Goal: Task Accomplishment & Management: Manage account settings

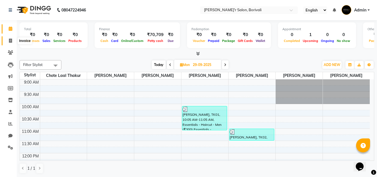
click at [11, 40] on icon at bounding box center [10, 40] width 3 height 4
select select "8737"
select select "service"
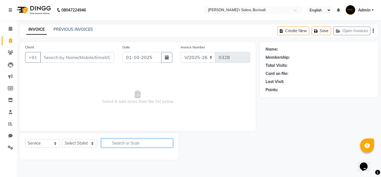
click at [121, 142] on input "text" at bounding box center [137, 142] width 72 height 9
type input "hair spa"
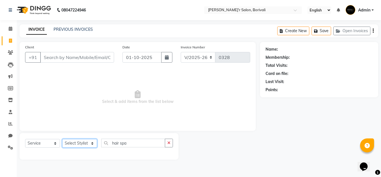
click at [92, 143] on select "Select Stylist Alisha Shaikh Chote Laal Thakur Mohd Gulsher Alvi Naushad Nida S…" at bounding box center [79, 143] width 35 height 9
select select "89313"
click at [62, 139] on select "Select Stylist Alisha Shaikh Chote Laal Thakur Mohd Gulsher Alvi Naushad Nida S…" at bounding box center [79, 143] width 35 height 9
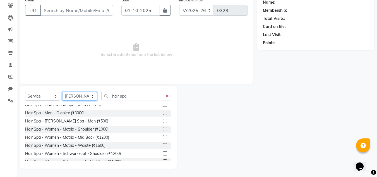
scroll to position [178, 0]
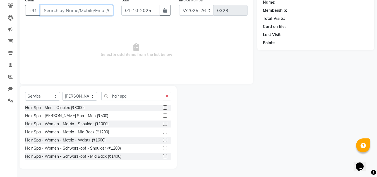
click at [70, 9] on input "Client" at bounding box center [76, 10] width 73 height 11
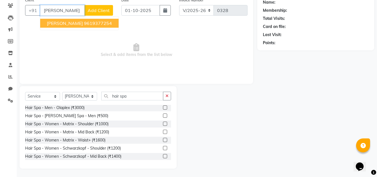
click at [84, 21] on ngb-highlight "9619377254" at bounding box center [98, 23] width 28 height 6
type input "9619377254"
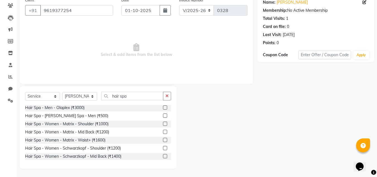
scroll to position [0, 0]
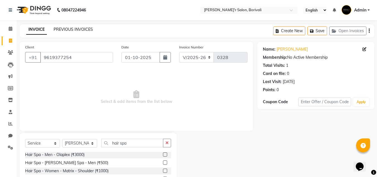
click at [68, 29] on link "PREVIOUS INVOICES" at bounding box center [73, 29] width 39 height 5
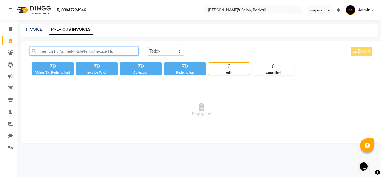
click at [56, 51] on input "text" at bounding box center [84, 51] width 109 height 9
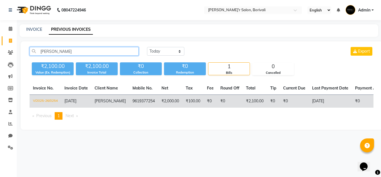
type input "bharga"
click at [49, 100] on td "V/2025-26/0254" at bounding box center [46, 101] width 32 height 13
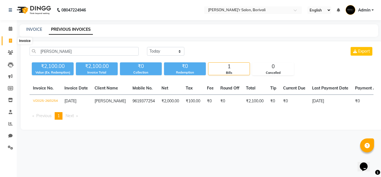
click at [10, 40] on icon at bounding box center [10, 40] width 3 height 4
select select "8737"
select select "service"
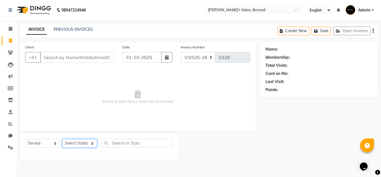
click at [91, 143] on select "Select Stylist Alisha Shaikh Chote Laal Thakur Mohd Gulsher Alvi Naushad Nida S…" at bounding box center [79, 143] width 35 height 9
select select "89313"
click at [62, 139] on select "Select Stylist Alisha Shaikh Chote Laal Thakur Mohd Gulsher Alvi Naushad Nida S…" at bounding box center [79, 143] width 35 height 9
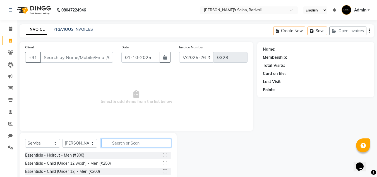
click at [129, 144] on input "text" at bounding box center [136, 142] width 70 height 9
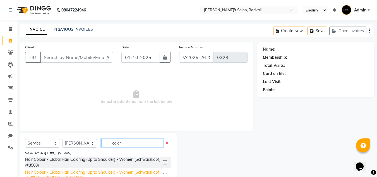
scroll to position [112, 0]
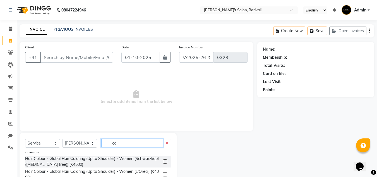
type input "c"
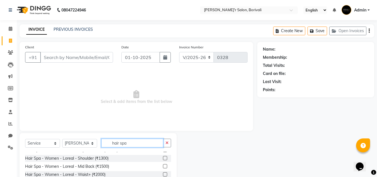
scroll to position [94, 0]
type input "hair spa"
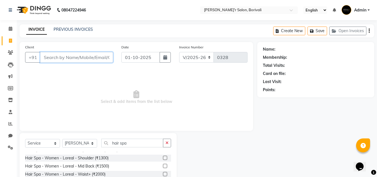
click at [64, 57] on input "Client" at bounding box center [76, 57] width 73 height 11
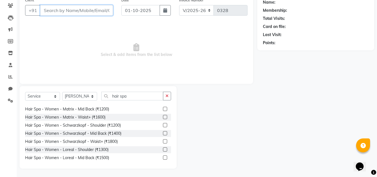
scroll to position [0, 0]
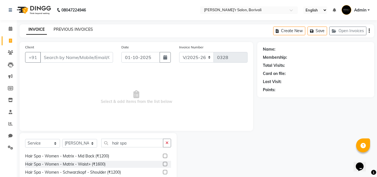
drag, startPoint x: 72, startPoint y: 28, endPoint x: 241, endPoint y: 37, distance: 169.2
click at [72, 28] on link "PREVIOUS INVOICES" at bounding box center [73, 29] width 39 height 5
click at [56, 55] on input "Client" at bounding box center [76, 57] width 73 height 11
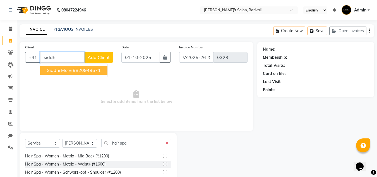
click at [90, 68] on ngb-highlight "9820949671" at bounding box center [87, 70] width 28 height 6
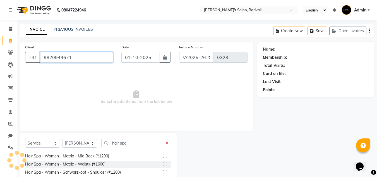
type input "9820949671"
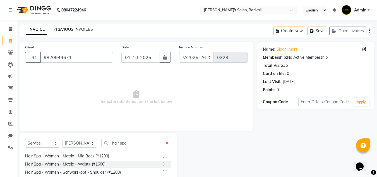
click at [83, 28] on div "INVOICE PREVIOUS INVOICES Create New Save Open Invoices" at bounding box center [197, 30] width 354 height 13
click at [83, 28] on link "PREVIOUS INVOICES" at bounding box center [73, 29] width 39 height 5
click at [66, 30] on link "PREVIOUS INVOICES" at bounding box center [73, 29] width 39 height 5
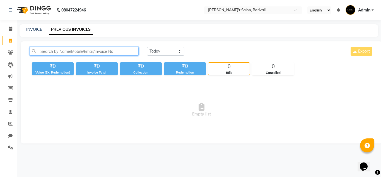
click at [50, 52] on input "text" at bounding box center [84, 51] width 109 height 9
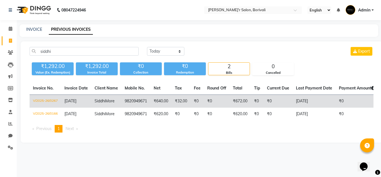
click at [122, 103] on td "9820949671" at bounding box center [135, 101] width 29 height 13
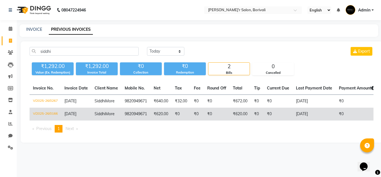
click at [122, 110] on td "9820949671" at bounding box center [135, 113] width 29 height 13
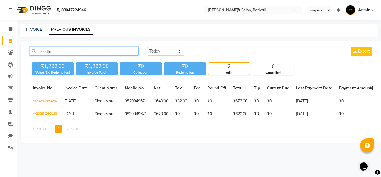
click at [74, 52] on input "siddhi" at bounding box center [84, 51] width 109 height 9
type input "s"
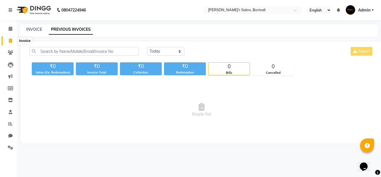
click at [9, 38] on icon at bounding box center [10, 40] width 3 height 4
select select "service"
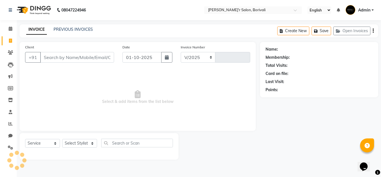
select select "8737"
type input "0328"
click at [92, 142] on select "Select Stylist Alisha Shaikh Chote Laal Thakur Mohd Gulsher Alvi Naushad Nida S…" at bounding box center [79, 143] width 35 height 9
select select "91581"
click at [62, 139] on select "Select Stylist Alisha Shaikh Chote Laal Thakur Mohd Gulsher Alvi Naushad Nida S…" at bounding box center [79, 143] width 35 height 9
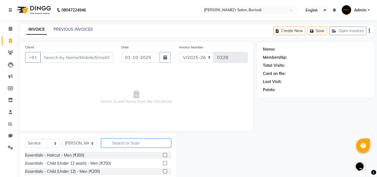
click at [119, 143] on input "text" at bounding box center [136, 142] width 70 height 9
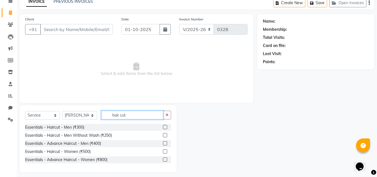
type input "hair cut"
click at [165, 151] on label at bounding box center [165, 151] width 4 height 4
click at [165, 151] on input "checkbox" at bounding box center [165, 151] width 4 height 4
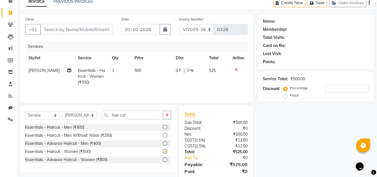
checkbox input "false"
click at [168, 114] on icon "button" at bounding box center [166, 115] width 3 height 4
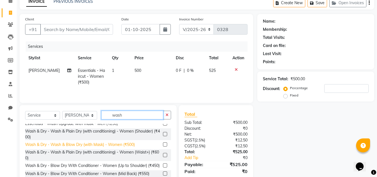
type input "wash"
click at [125, 145] on div "Wash & Dry - Wash & Blow Dry (with Mask) - Women (₹500)" at bounding box center [80, 144] width 110 height 6
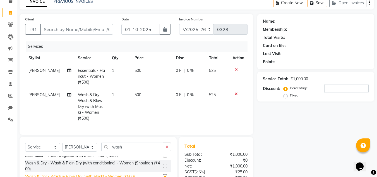
checkbox input "false"
click at [237, 93] on icon at bounding box center [236, 94] width 3 height 4
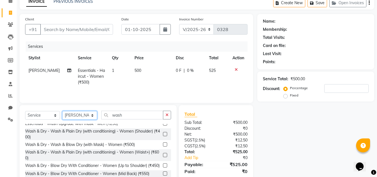
click at [91, 116] on select "Select Stylist Alisha Shaikh Chote Laal Thakur Mohd Gulsher Alvi Naushad Nida S…" at bounding box center [79, 115] width 35 height 9
select select "89313"
click at [62, 111] on select "Select Stylist Alisha Shaikh Chote Laal Thakur Mohd Gulsher Alvi Naushad Nida S…" at bounding box center [79, 115] width 35 height 9
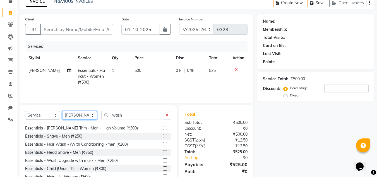
scroll to position [84, 0]
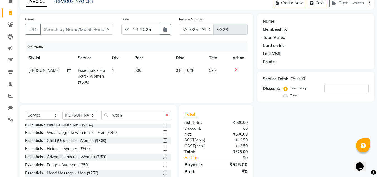
click at [163, 148] on label at bounding box center [165, 148] width 4 height 4
click at [163, 148] on input "checkbox" at bounding box center [165, 149] width 4 height 4
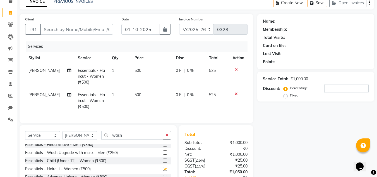
checkbox input "false"
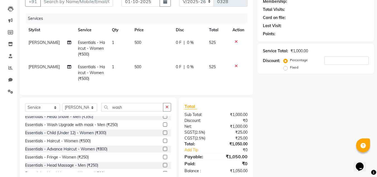
scroll to position [0, 0]
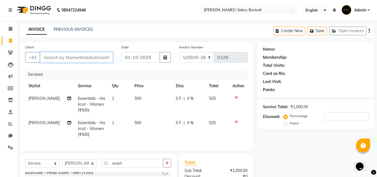
click at [52, 58] on input "Client" at bounding box center [76, 57] width 73 height 11
type input "r"
type input "0"
type input "r"
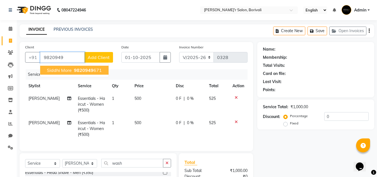
click at [63, 70] on span "Siddhi More" at bounding box center [59, 70] width 25 height 6
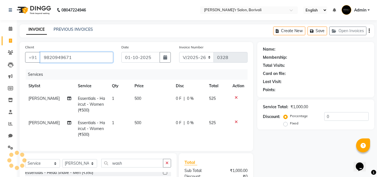
type input "9820949671"
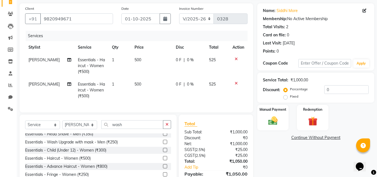
scroll to position [56, 0]
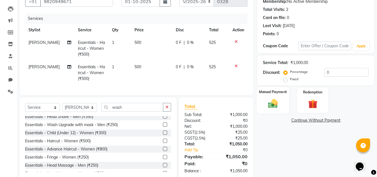
click at [274, 100] on img at bounding box center [273, 103] width 16 height 11
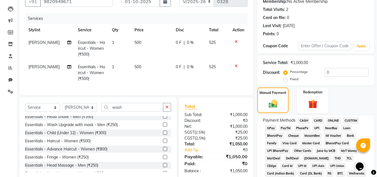
click at [271, 128] on span "GPay" at bounding box center [270, 128] width 11 height 6
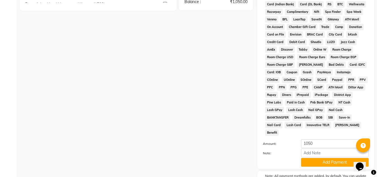
scroll to position [250, 0]
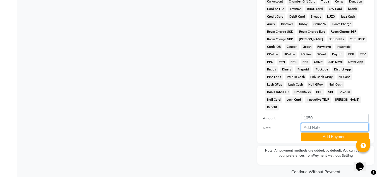
click at [330, 123] on input "Note:" at bounding box center [334, 127] width 67 height 9
type input "card payment with discount"
click at [329, 132] on button "Add Payment" at bounding box center [334, 136] width 67 height 9
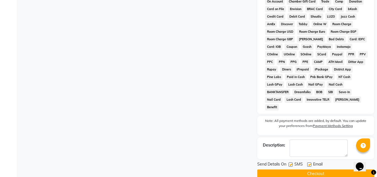
click at [312, 169] on button "Checkout" at bounding box center [315, 173] width 117 height 9
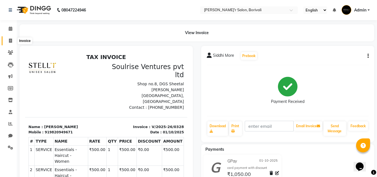
click at [11, 39] on icon at bounding box center [10, 40] width 3 height 4
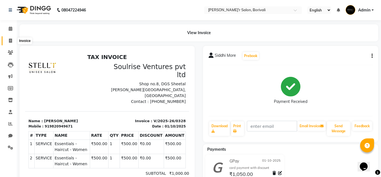
select select "service"
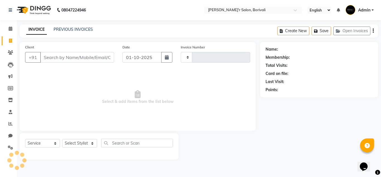
type input "0329"
select select "8737"
click at [74, 58] on input "Client" at bounding box center [77, 57] width 74 height 11
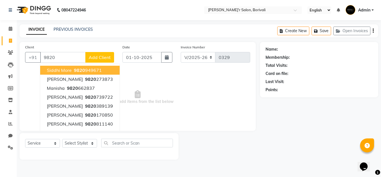
click at [85, 70] on ngb-highlight "9820 949671" at bounding box center [87, 70] width 29 height 6
type input "9820949671"
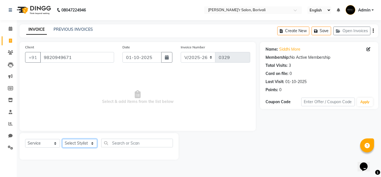
click at [93, 142] on select "Select Stylist Alisha Shaikh Chote Laal Thakur Mohd Gulsher Alvi Naushad Nida S…" at bounding box center [79, 143] width 35 height 9
select select "89313"
click at [62, 139] on select "Select Stylist Alisha Shaikh Chote Laal Thakur Mohd Gulsher Alvi Naushad Nida S…" at bounding box center [79, 143] width 35 height 9
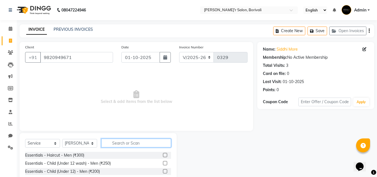
click at [131, 142] on input "text" at bounding box center [136, 142] width 70 height 9
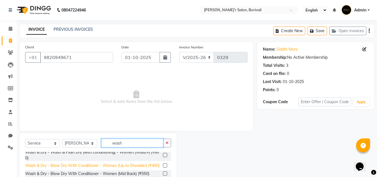
scroll to position [28, 0]
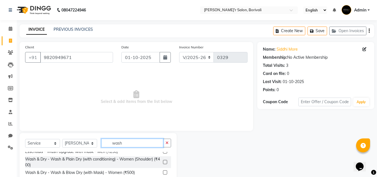
type input "wash"
click at [163, 172] on label at bounding box center [165, 172] width 4 height 4
click at [163, 172] on input "checkbox" at bounding box center [165, 172] width 4 height 4
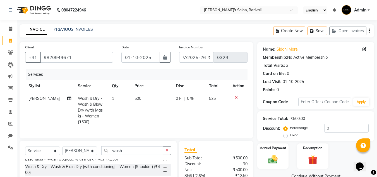
checkbox input "false"
click at [92, 155] on select "Select Stylist Alisha Shaikh Chote Laal Thakur Mohd Gulsher Alvi Naushad Nida S…" at bounding box center [79, 150] width 35 height 9
select select "91581"
click at [62, 150] on select "Select Stylist Alisha Shaikh Chote Laal Thakur Mohd Gulsher Alvi Naushad Nida S…" at bounding box center [79, 150] width 35 height 9
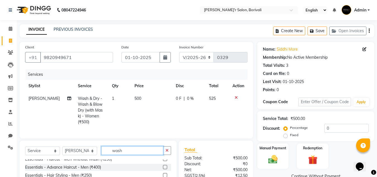
click at [124, 154] on input "wash" at bounding box center [132, 150] width 62 height 9
type input "w"
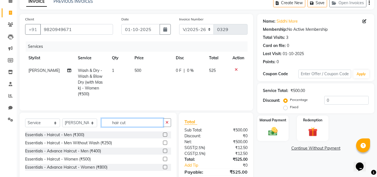
type input "hair cut"
click at [164, 161] on label at bounding box center [165, 158] width 4 height 4
click at [164, 161] on input "checkbox" at bounding box center [165, 159] width 4 height 4
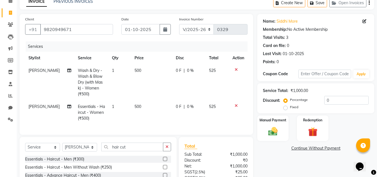
checkbox input "false"
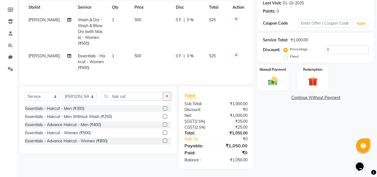
scroll to position [27, 0]
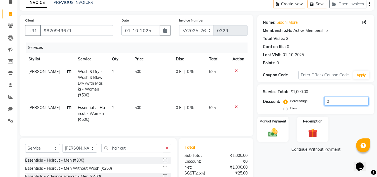
click at [325, 101] on input "0" at bounding box center [346, 101] width 44 height 9
type input "10"
click at [274, 134] on img at bounding box center [273, 132] width 16 height 11
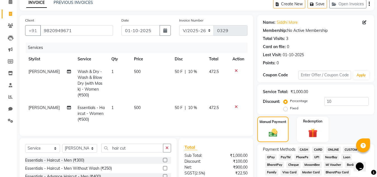
scroll to position [83, 0]
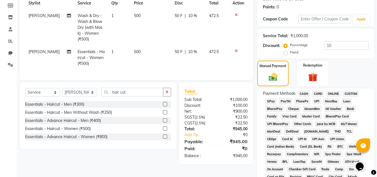
click at [236, 50] on icon at bounding box center [236, 51] width 3 height 4
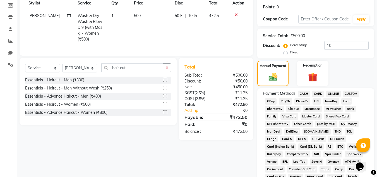
drag, startPoint x: 165, startPoint y: 116, endPoint x: 164, endPoint y: 112, distance: 4.0
click at [165, 114] on label at bounding box center [165, 112] width 4 height 4
click at [165, 114] on input "checkbox" at bounding box center [165, 112] width 4 height 4
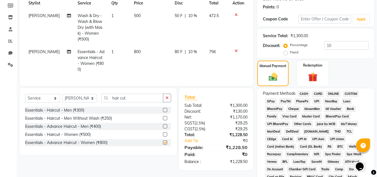
checkbox input "false"
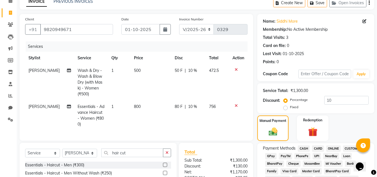
scroll to position [84, 0]
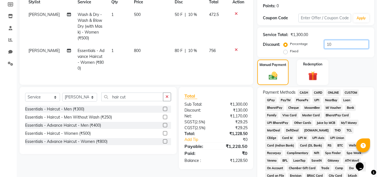
click at [330, 44] on input "10" at bounding box center [346, 44] width 44 height 9
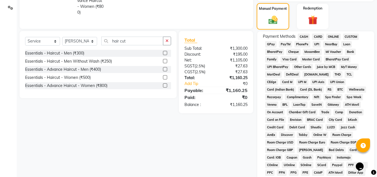
type input "15"
click at [272, 16] on img at bounding box center [273, 20] width 15 height 11
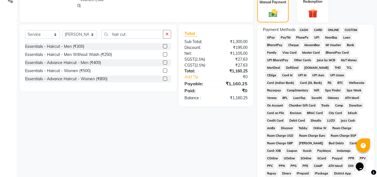
scroll to position [109, 0]
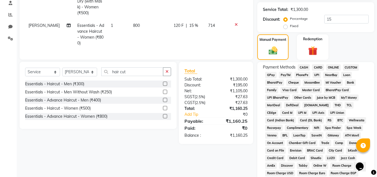
click at [269, 74] on span "GPay" at bounding box center [270, 75] width 11 height 6
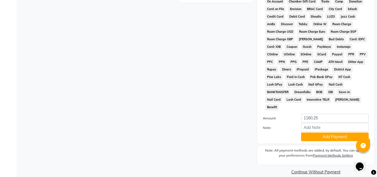
scroll to position [222, 0]
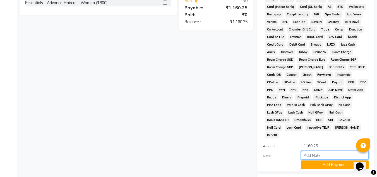
click at [322, 151] on input "Note:" at bounding box center [334, 155] width 67 height 9
type input "card payment with discount"
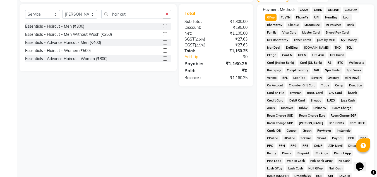
click at [244, 60] on div "₹0" at bounding box center [237, 57] width 30 height 6
click at [193, 60] on link "Add Tip" at bounding box center [201, 57] width 42 height 6
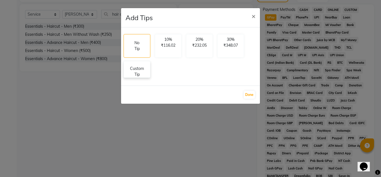
click at [141, 71] on p "Custom Tip" at bounding box center [137, 72] width 20 height 12
select select "89313"
select select "91581"
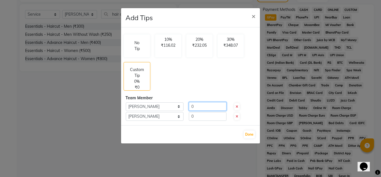
click at [199, 107] on input "0" at bounding box center [208, 106] width 38 height 9
type input "100"
click at [197, 115] on input "0" at bounding box center [208, 116] width 38 height 9
type input "100"
click at [251, 135] on button "Done" at bounding box center [249, 134] width 11 height 8
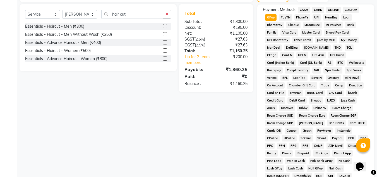
scroll to position [250, 0]
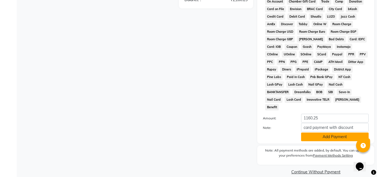
click at [332, 132] on button "Add Payment" at bounding box center [334, 136] width 67 height 9
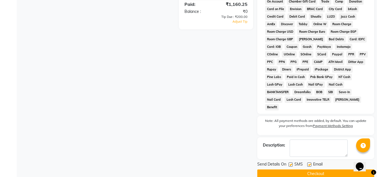
scroll to position [252, 0]
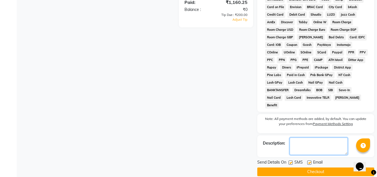
click at [320, 137] on textarea at bounding box center [318, 145] width 58 height 17
click at [315, 167] on button "Checkout" at bounding box center [315, 171] width 117 height 9
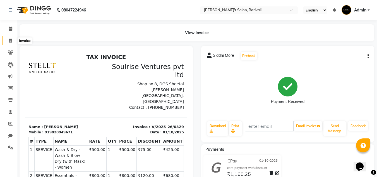
click at [11, 39] on icon at bounding box center [10, 40] width 3 height 4
select select "service"
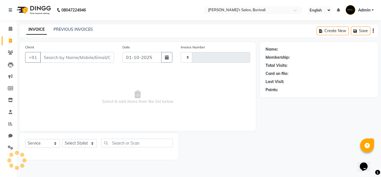
type input "0330"
select select "8737"
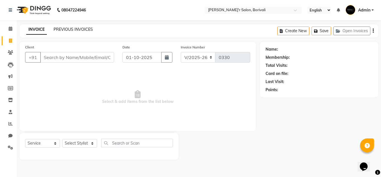
click at [70, 28] on link "PREVIOUS INVOICES" at bounding box center [73, 29] width 39 height 5
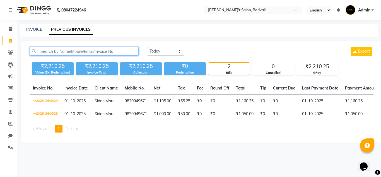
click at [48, 51] on input "text" at bounding box center [84, 51] width 109 height 9
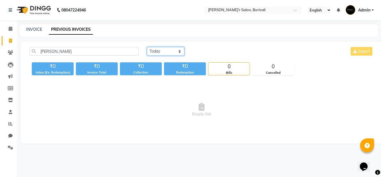
click at [156, 50] on select "Today Yesterday Custom Range" at bounding box center [165, 51] width 37 height 9
click at [147, 47] on select "Today Yesterday Custom Range" at bounding box center [165, 51] width 37 height 9
click at [36, 26] on div "INVOICE PREVIOUS INVOICES" at bounding box center [199, 30] width 359 height 13
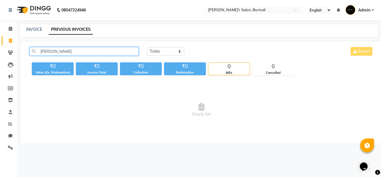
click at [65, 54] on input "riddhi" at bounding box center [84, 51] width 109 height 9
type input "riddhi"
click at [30, 27] on link "INVOICE" at bounding box center [34, 29] width 16 height 5
select select "service"
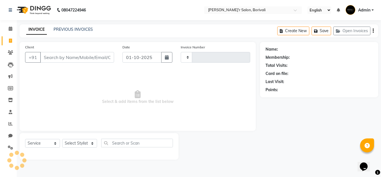
type input "0330"
select select "8737"
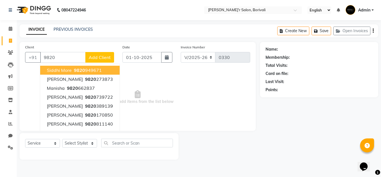
click at [76, 73] on button "Siddhi More 9820 949671" at bounding box center [79, 70] width 79 height 9
type input "9820949671"
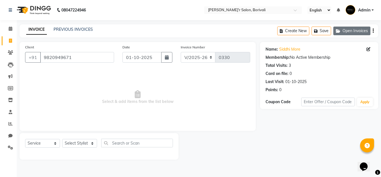
click at [350, 33] on button "Open Invoices" at bounding box center [351, 30] width 37 height 9
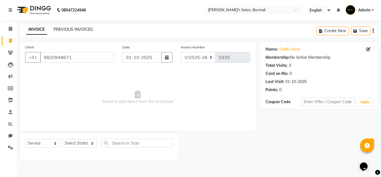
drag, startPoint x: 67, startPoint y: 27, endPoint x: 240, endPoint y: 40, distance: 173.5
click at [67, 27] on link "PREVIOUS INVOICES" at bounding box center [73, 29] width 39 height 5
click at [73, 26] on div "INVOICE PREVIOUS INVOICES Create New Save" at bounding box center [199, 30] width 359 height 13
click at [74, 27] on link "PREVIOUS INVOICES" at bounding box center [73, 29] width 39 height 5
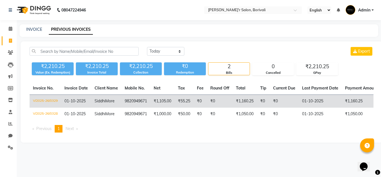
click at [150, 100] on td "9820949671" at bounding box center [135, 101] width 29 height 13
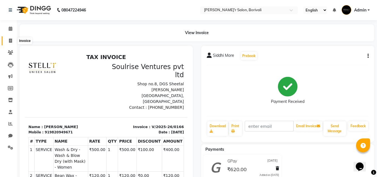
click at [10, 39] on icon at bounding box center [10, 40] width 3 height 4
select select "8737"
select select "service"
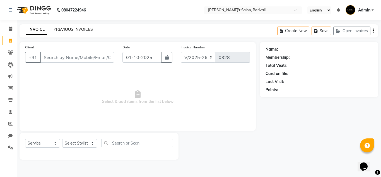
click at [79, 28] on link "PREVIOUS INVOICES" at bounding box center [73, 29] width 39 height 5
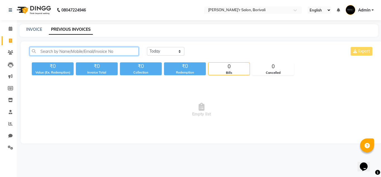
click at [43, 52] on input "text" at bounding box center [84, 51] width 109 height 9
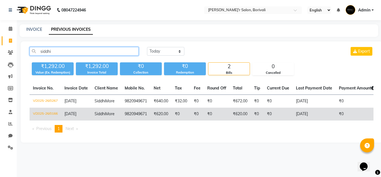
type input "siddhi"
click at [100, 113] on span "Siddhi" at bounding box center [100, 113] width 11 height 5
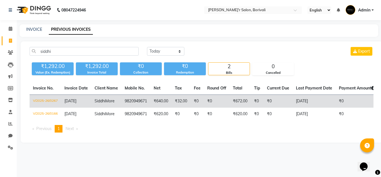
click at [129, 102] on td "9820949671" at bounding box center [135, 101] width 29 height 13
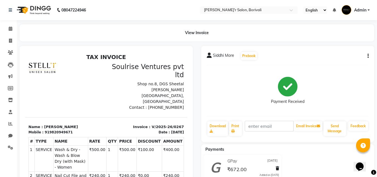
scroll to position [4, 0]
click at [11, 38] on icon at bounding box center [10, 40] width 3 height 4
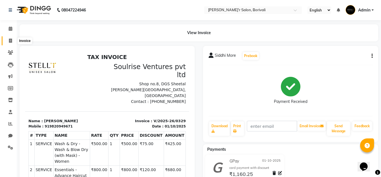
select select "8737"
select select "service"
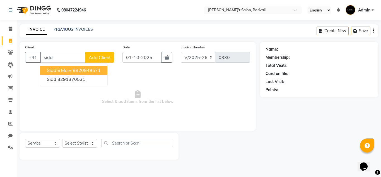
click at [85, 71] on ngb-highlight "9820949671" at bounding box center [87, 70] width 28 height 6
type input "9820949671"
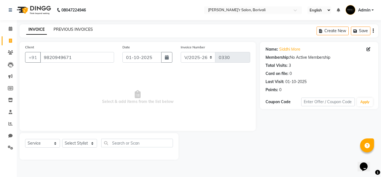
click at [71, 30] on link "PREVIOUS INVOICES" at bounding box center [73, 29] width 39 height 5
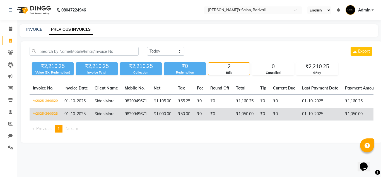
click at [54, 112] on td "V/2025-26/0328" at bounding box center [46, 113] width 32 height 13
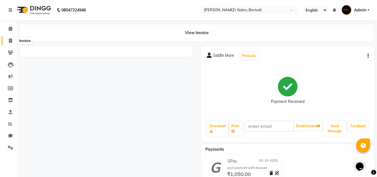
click at [10, 38] on span at bounding box center [11, 41] width 10 height 6
select select "8737"
select select "service"
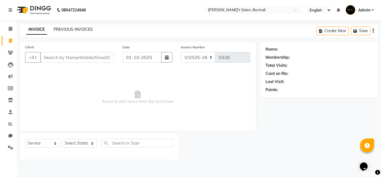
click at [77, 29] on link "PREVIOUS INVOICES" at bounding box center [73, 29] width 39 height 5
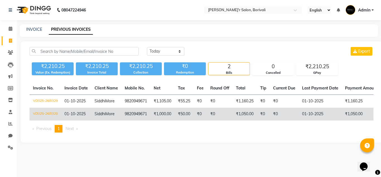
click at [48, 112] on td "V/2025-26/0328" at bounding box center [46, 113] width 32 height 13
